Goal: Book appointment/travel/reservation

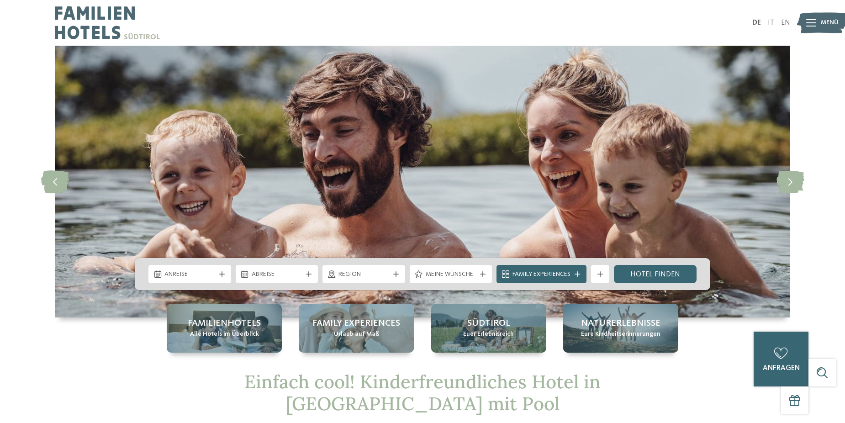
click at [195, 268] on div "Anreise" at bounding box center [189, 274] width 83 height 18
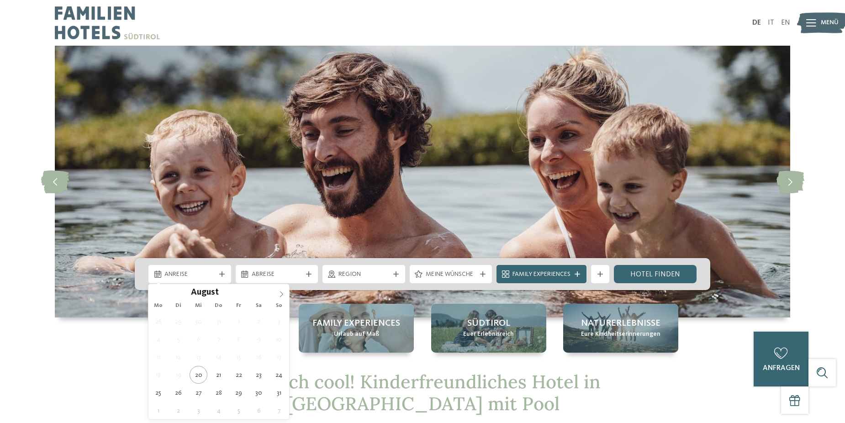
click at [280, 291] on span at bounding box center [282, 292] width 16 height 16
type div "03.09.2025"
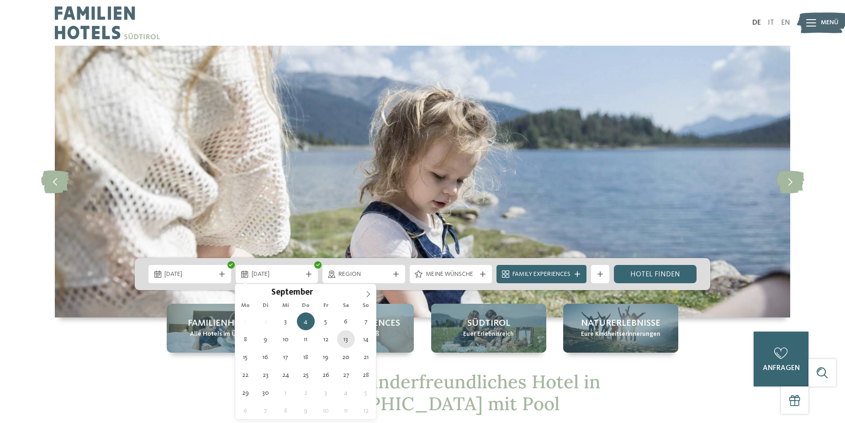
type div "13.09.2025"
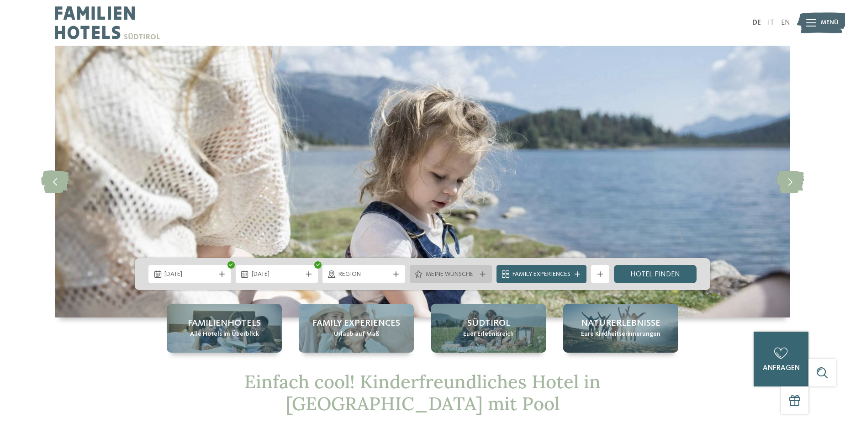
click at [436, 270] on span "Meine Wünsche" at bounding box center [451, 274] width 51 height 9
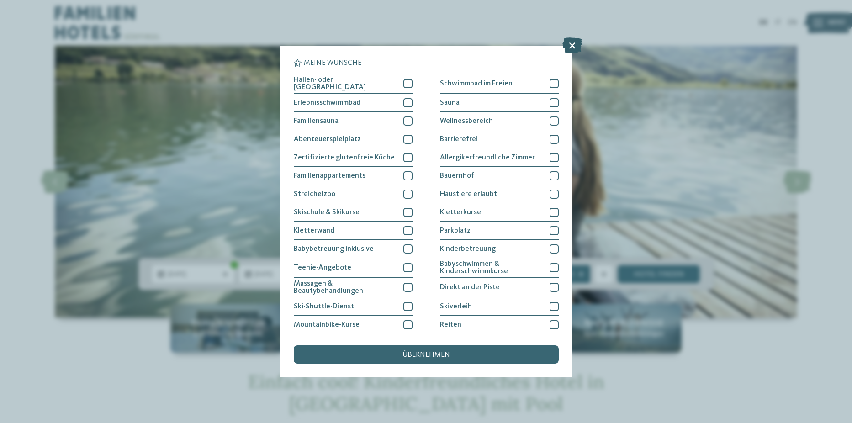
click at [574, 46] on icon at bounding box center [572, 45] width 20 height 16
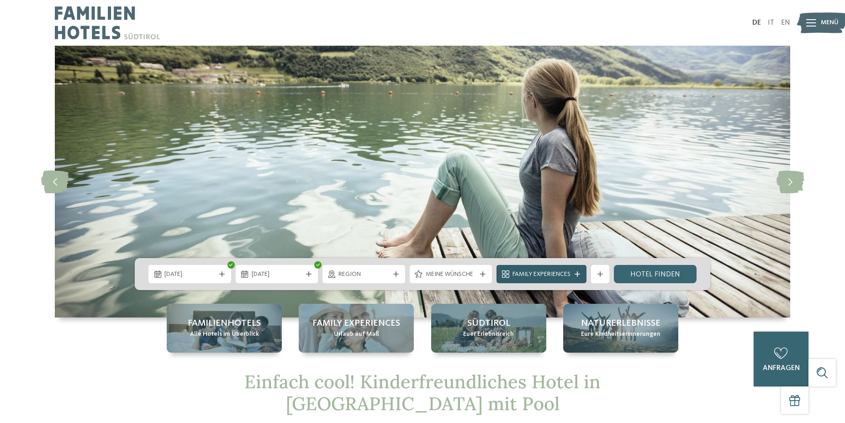
click at [566, 272] on span "Family Experiences" at bounding box center [542, 274] width 58 height 9
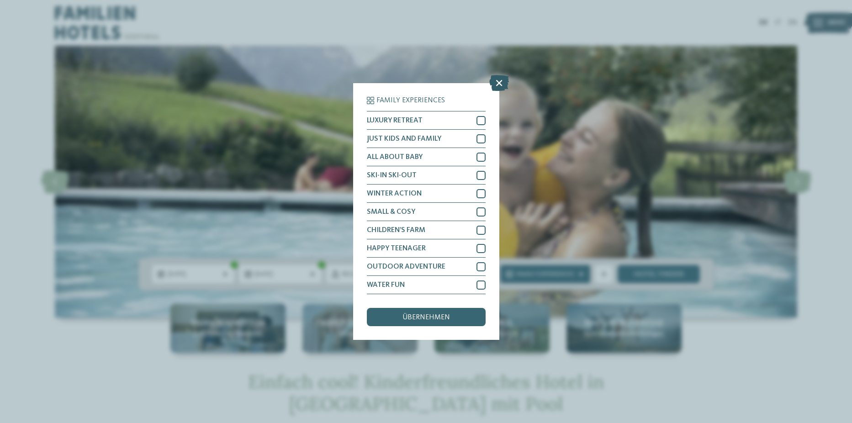
click at [501, 81] on icon at bounding box center [499, 83] width 20 height 16
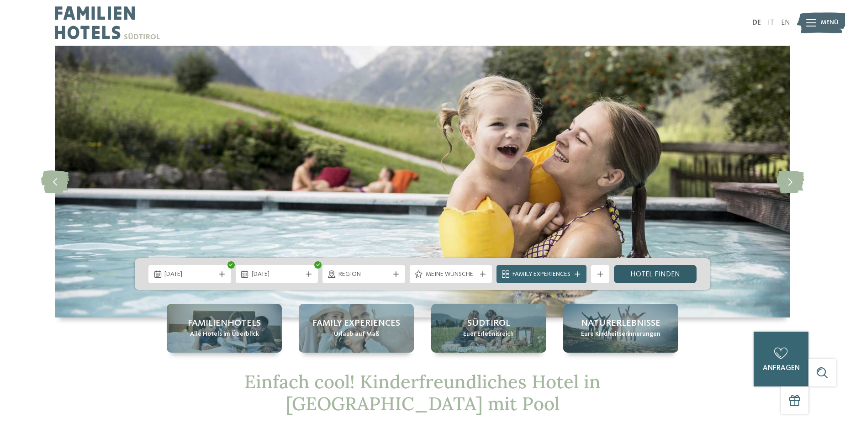
click at [656, 274] on link "Hotel finden" at bounding box center [655, 274] width 83 height 18
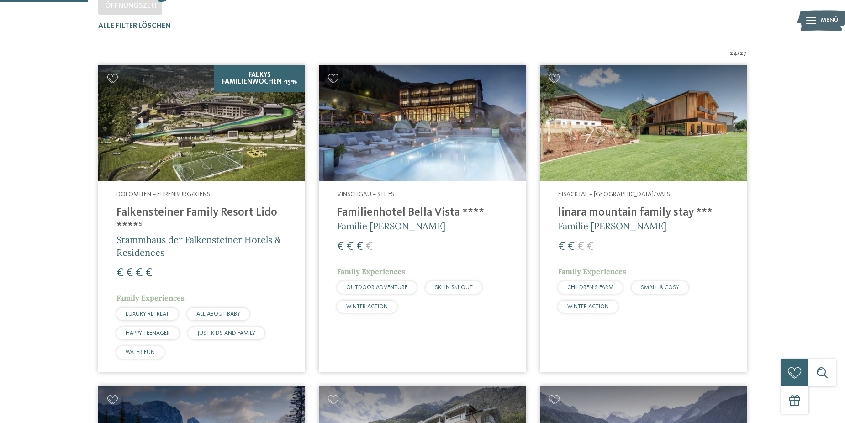
scroll to position [300, 0]
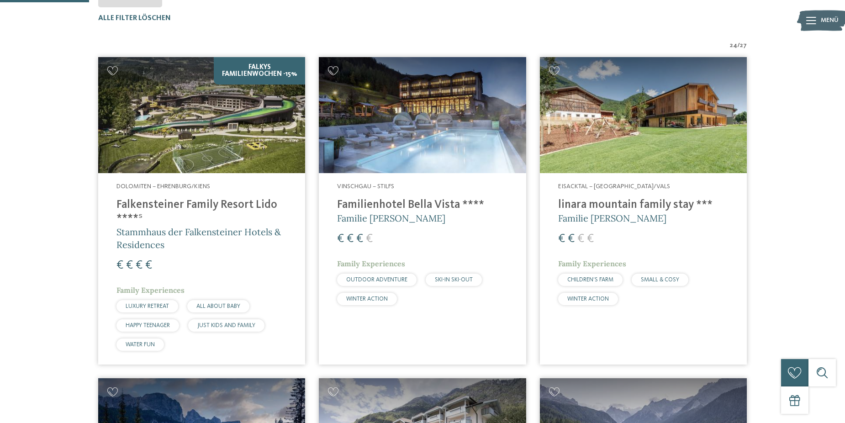
click at [575, 208] on h4 "linara mountain family stay ***" at bounding box center [643, 205] width 170 height 14
click at [592, 154] on img at bounding box center [643, 115] width 207 height 116
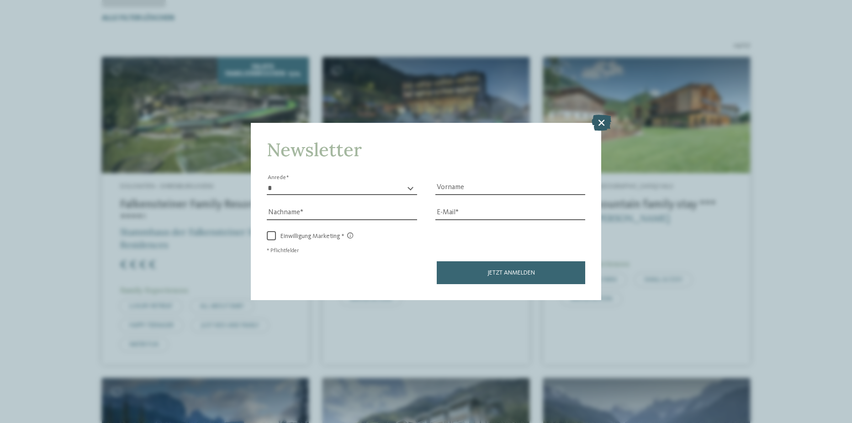
click at [600, 123] on icon at bounding box center [602, 122] width 20 height 16
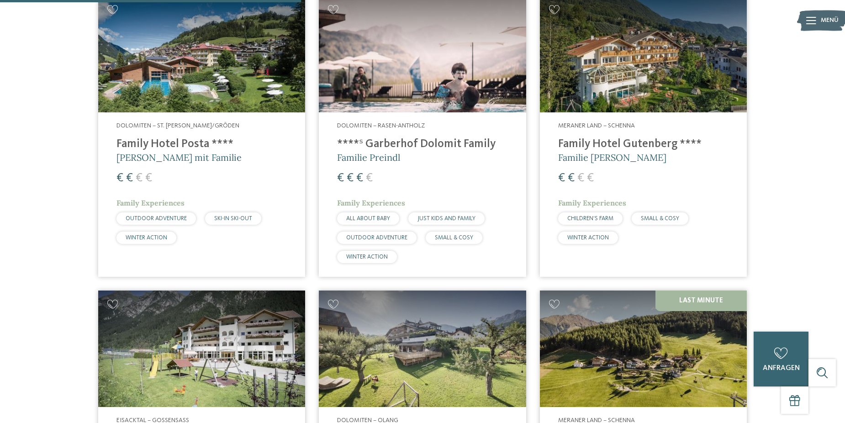
scroll to position [1168, 0]
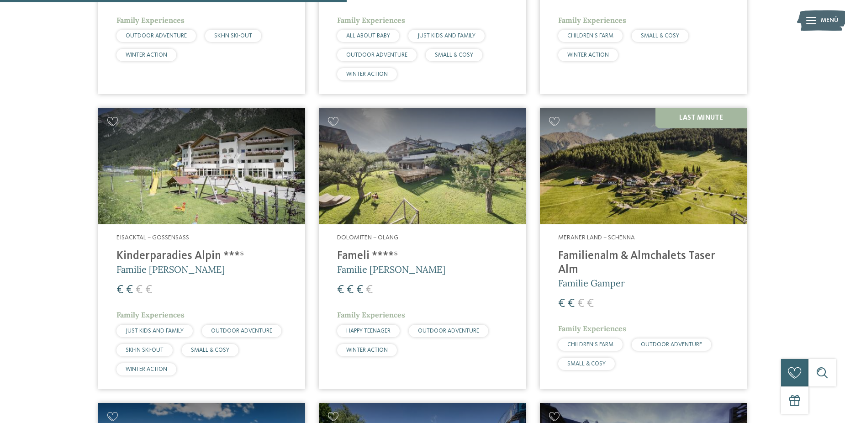
click at [601, 249] on h4 "Familienalm & Almchalets Taser Alm" at bounding box center [643, 262] width 170 height 27
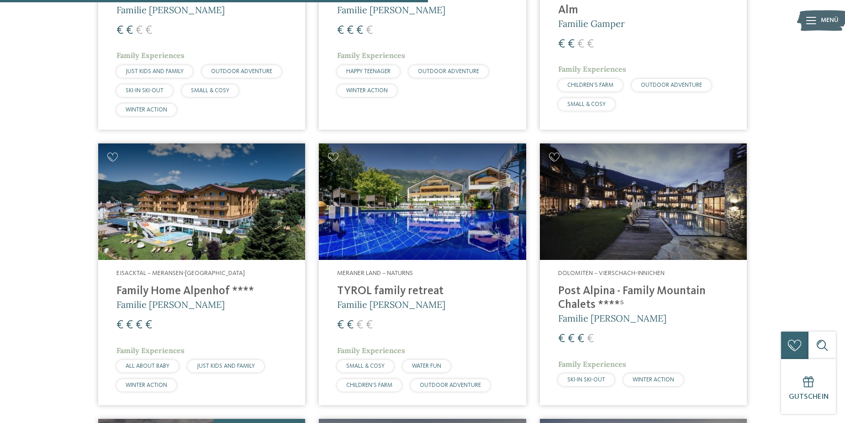
scroll to position [1442, 0]
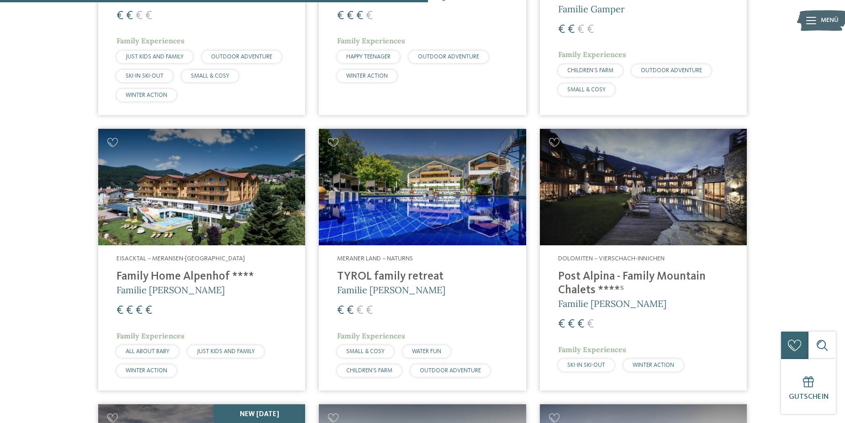
click at [377, 270] on h4 "TYROL family retreat" at bounding box center [422, 277] width 170 height 14
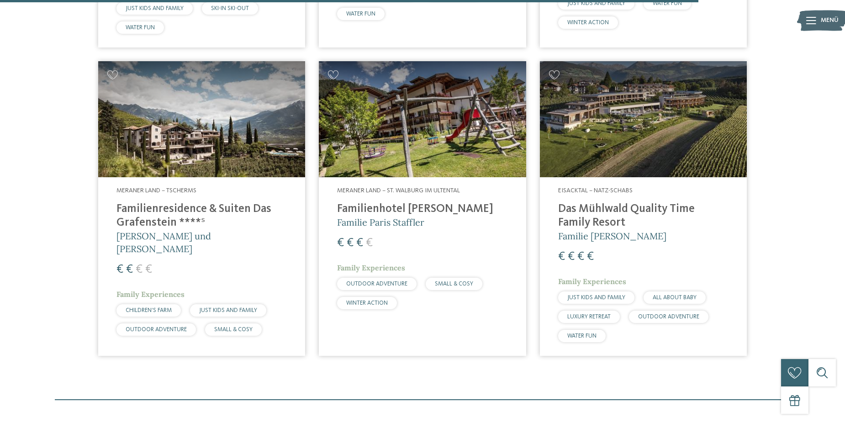
scroll to position [2401, 0]
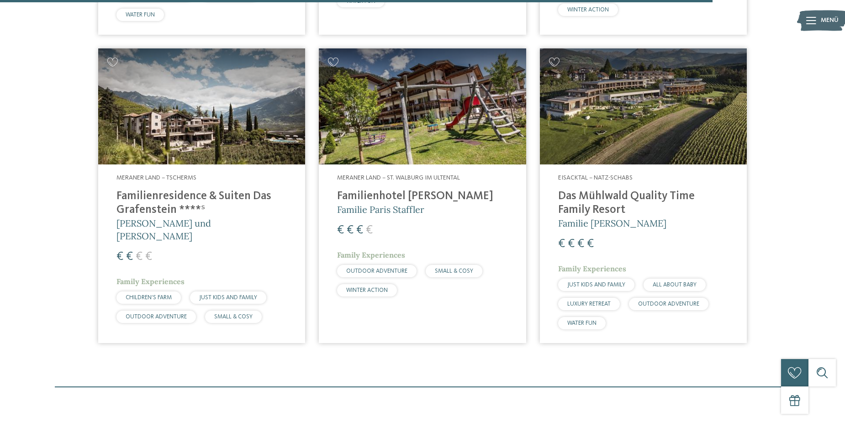
click at [163, 190] on h4 "Familienresidence & Suiten Das Grafenstein ****ˢ" at bounding box center [201, 203] width 170 height 27
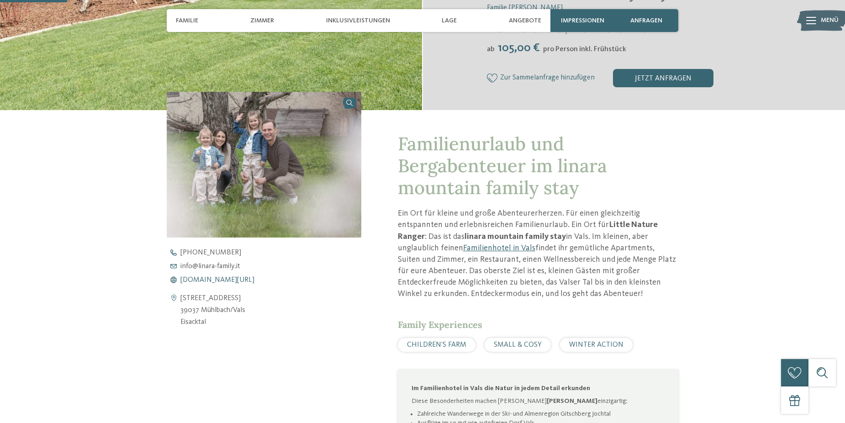
scroll to position [274, 0]
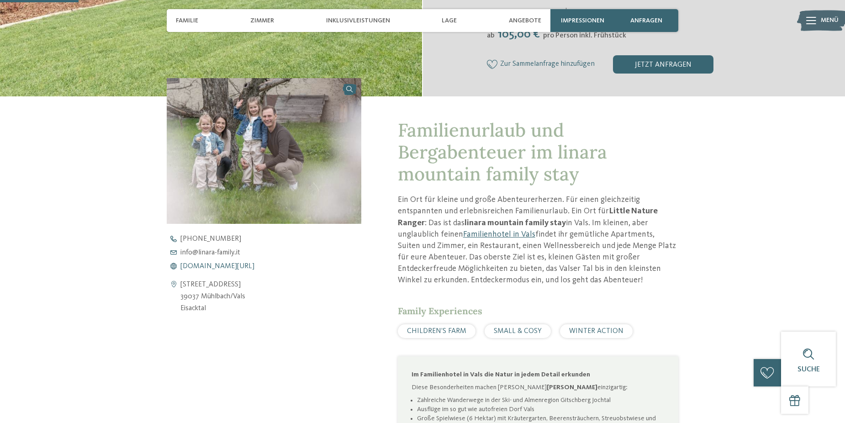
click at [222, 265] on span "www.linara-family.it/de" at bounding box center [217, 266] width 74 height 7
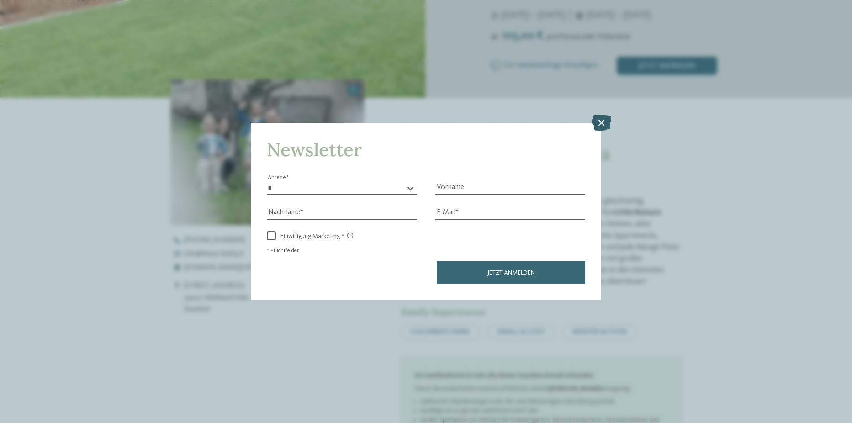
click at [599, 120] on icon at bounding box center [602, 122] width 20 height 16
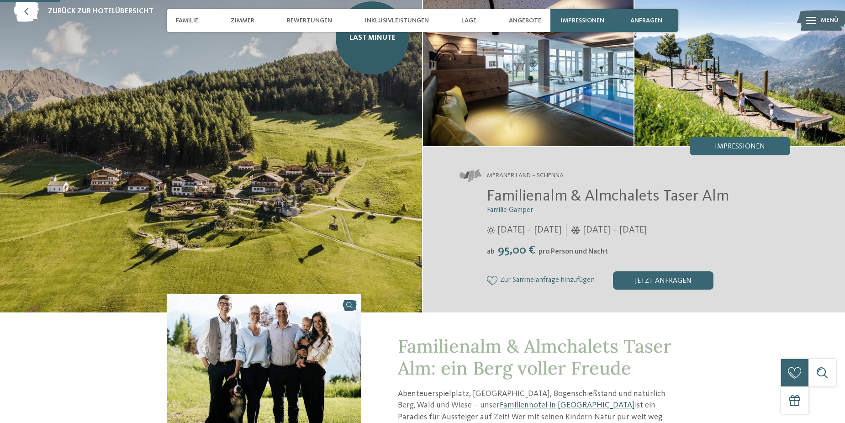
scroll to position [46, 0]
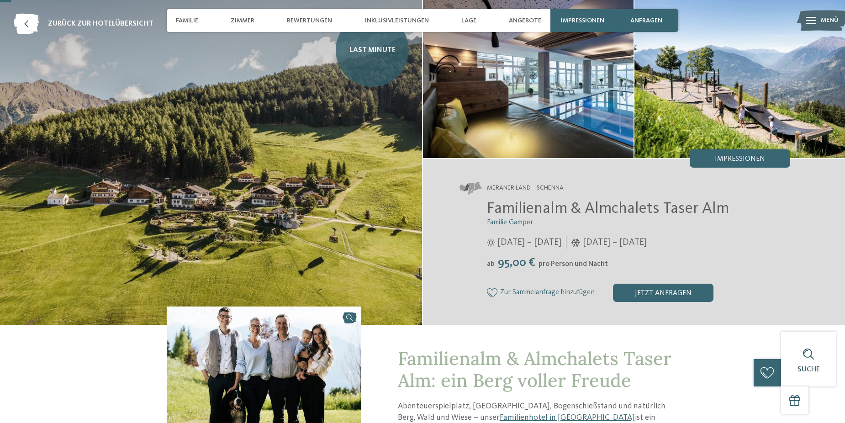
click at [374, 56] on link "Last Minute" at bounding box center [372, 50] width 73 height 73
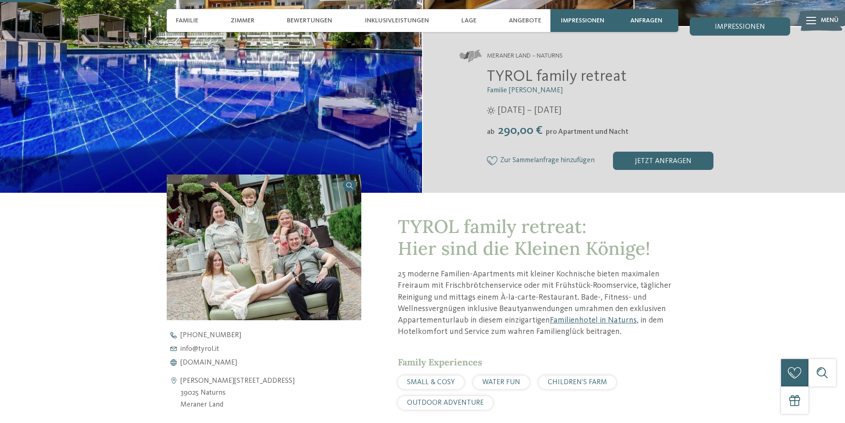
scroll to position [183, 0]
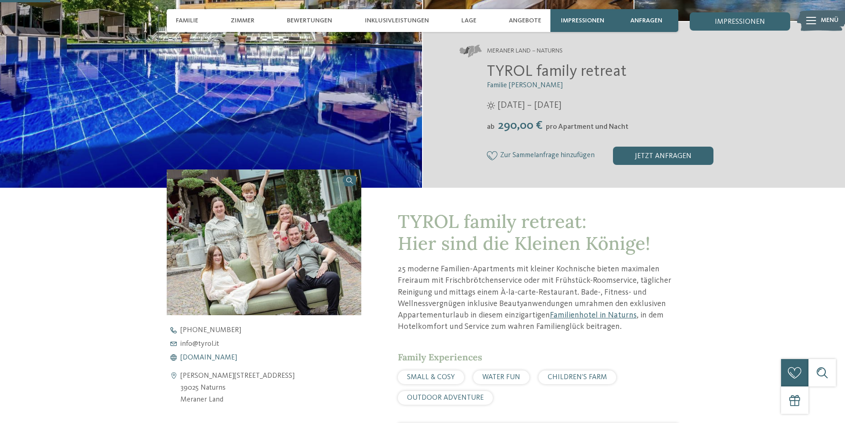
click at [209, 358] on span "www.tyrol.it" at bounding box center [208, 357] width 57 height 7
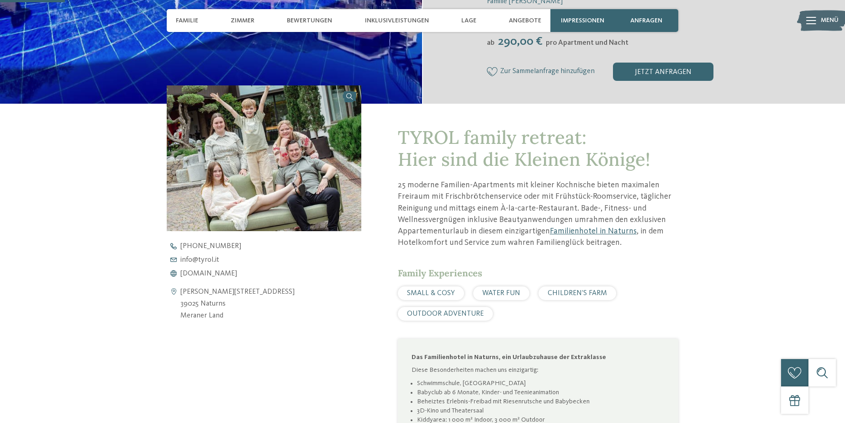
scroll to position [274, 0]
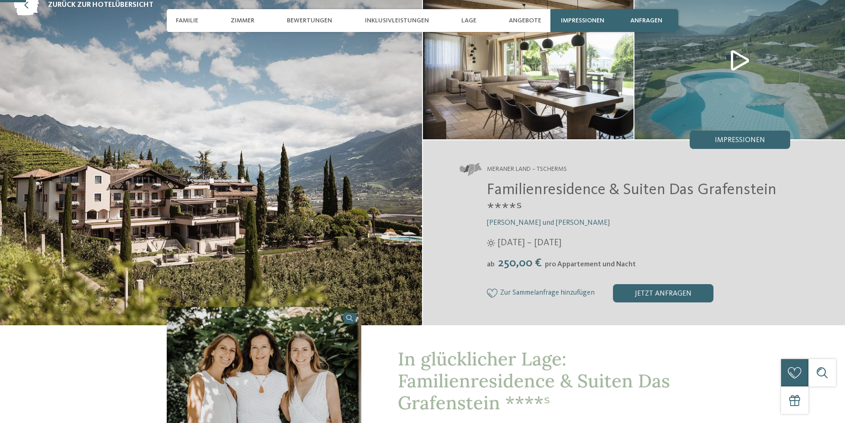
scroll to position [91, 0]
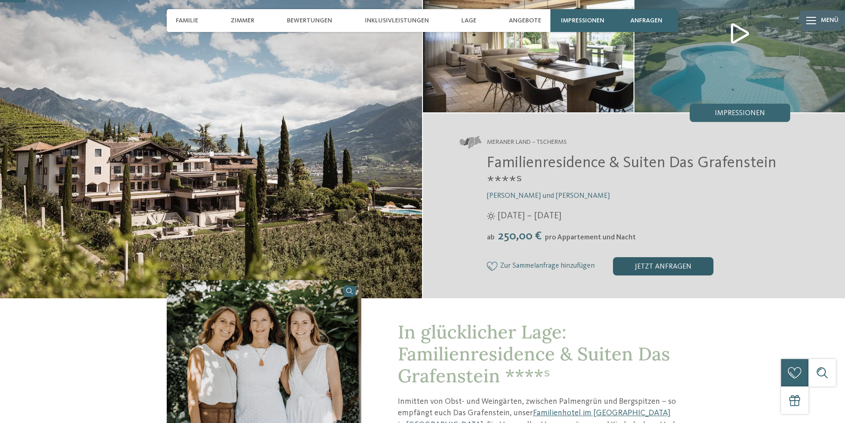
click at [658, 264] on div "jetzt anfragen" at bounding box center [663, 266] width 100 height 18
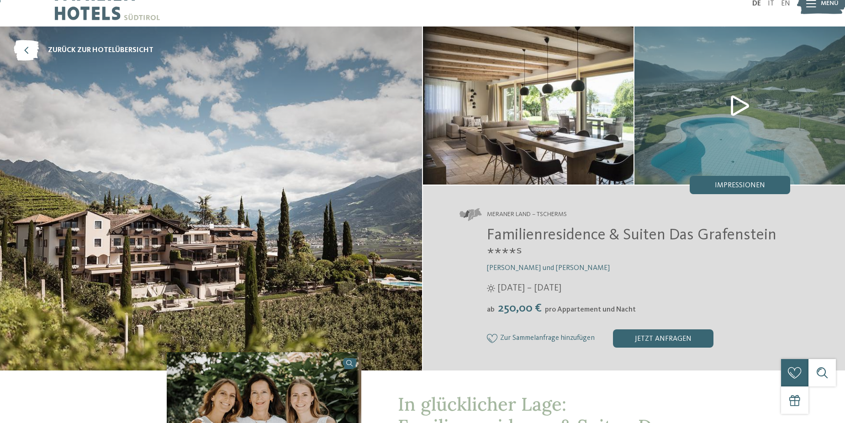
scroll to position [0, 0]
